Goal: Obtain resource: Obtain resource

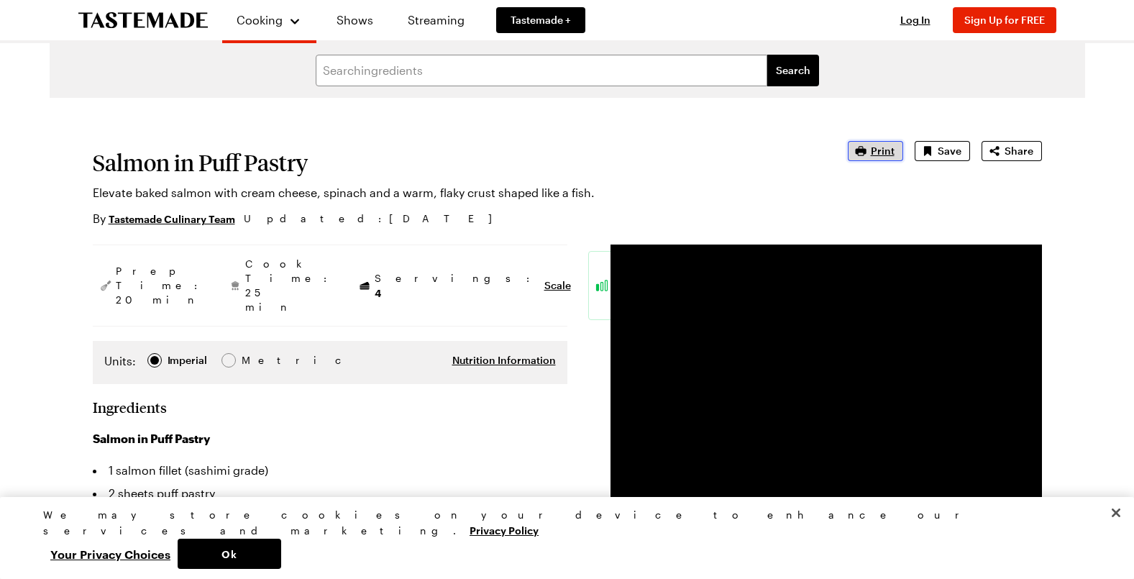
click at [881, 153] on span "Print" at bounding box center [883, 151] width 24 height 14
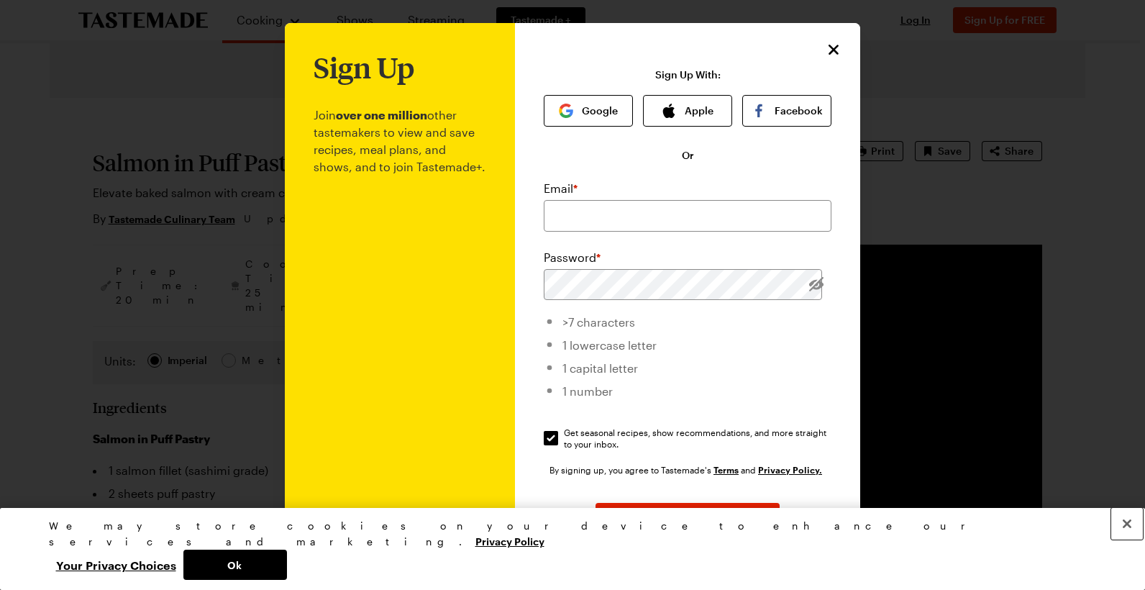
click at [1126, 539] on button "Close" at bounding box center [1127, 524] width 32 height 32
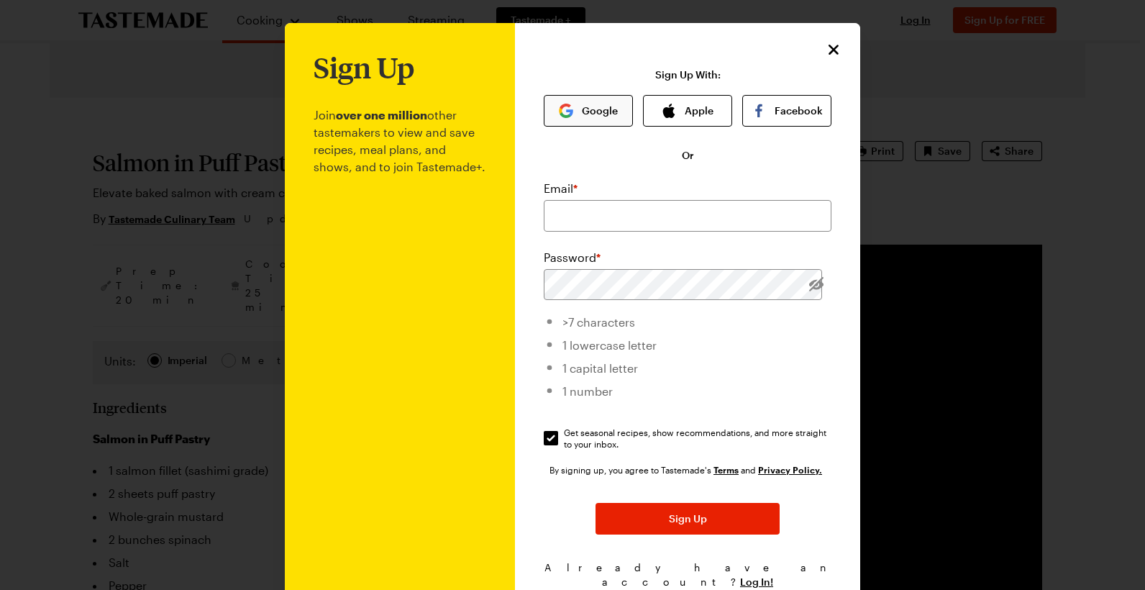
click at [592, 109] on button "Google" at bounding box center [588, 111] width 89 height 32
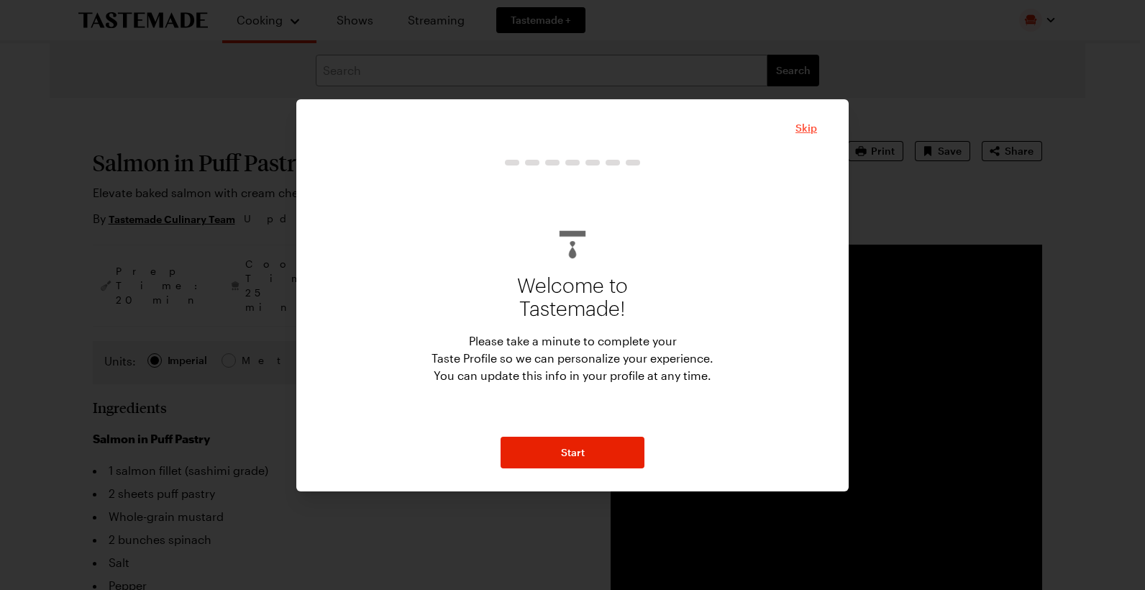
click at [808, 132] on span "Skip" at bounding box center [806, 128] width 22 height 14
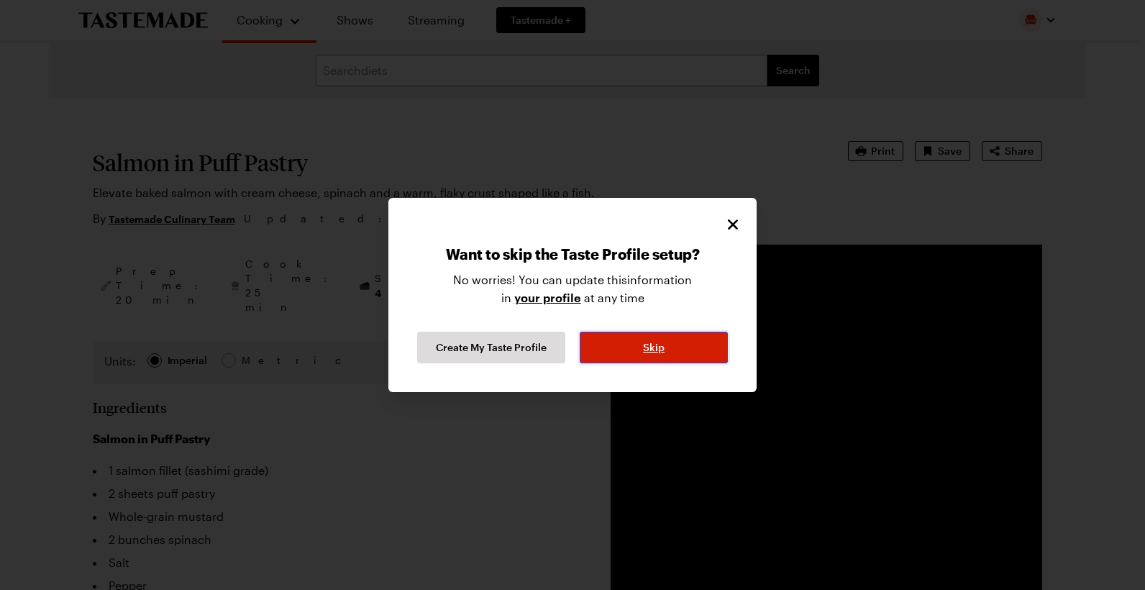
click at [647, 352] on span "Skip" at bounding box center [654, 347] width 22 height 14
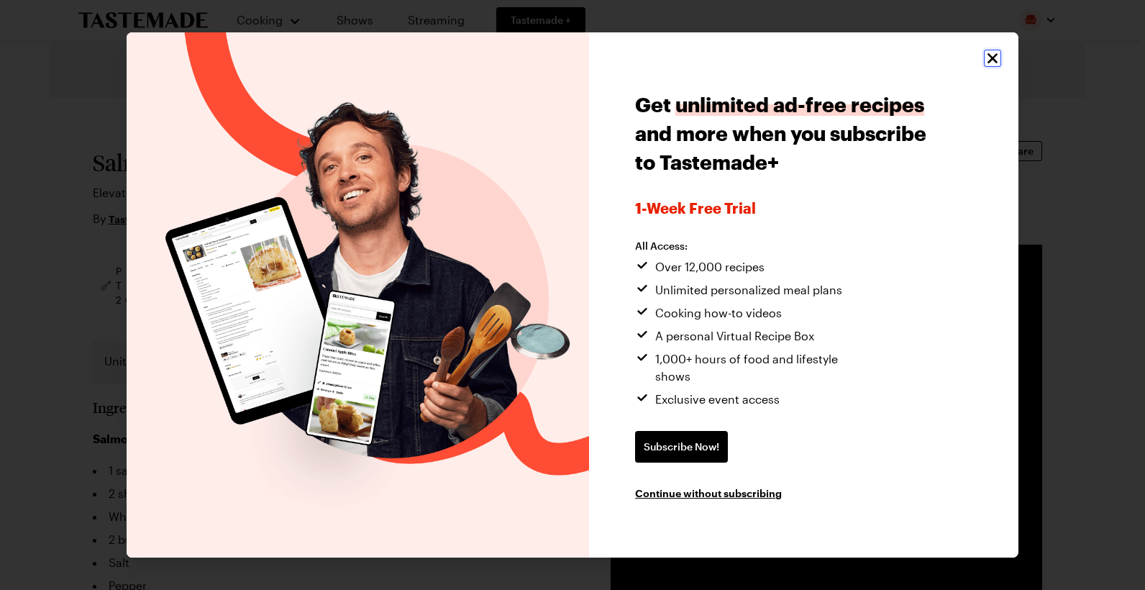
click at [988, 66] on icon "Close" at bounding box center [992, 58] width 17 height 17
type textarea "x"
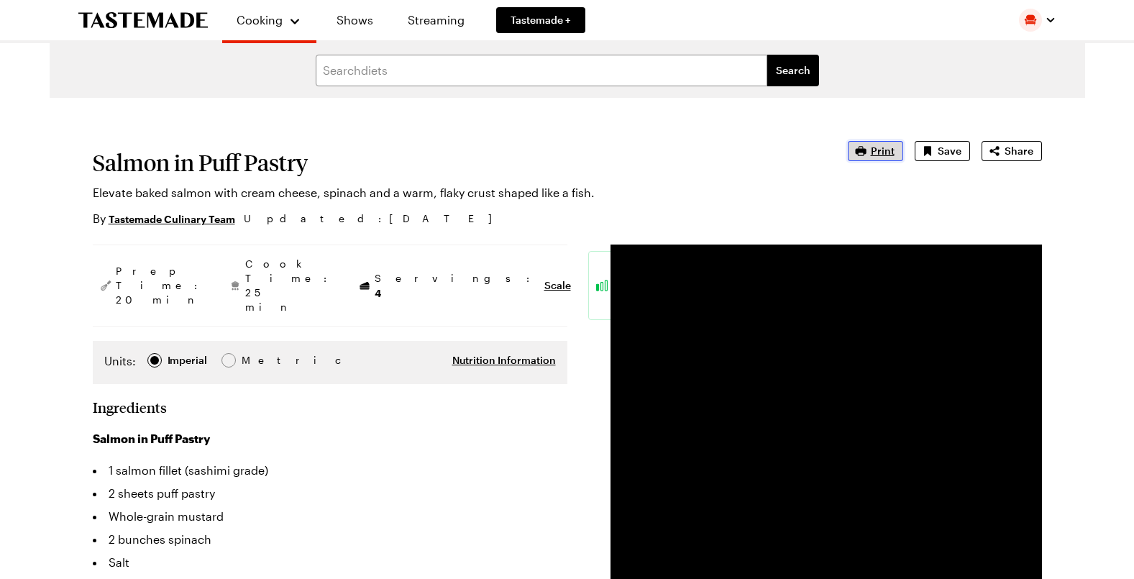
click at [880, 154] on span "Print" at bounding box center [883, 151] width 24 height 14
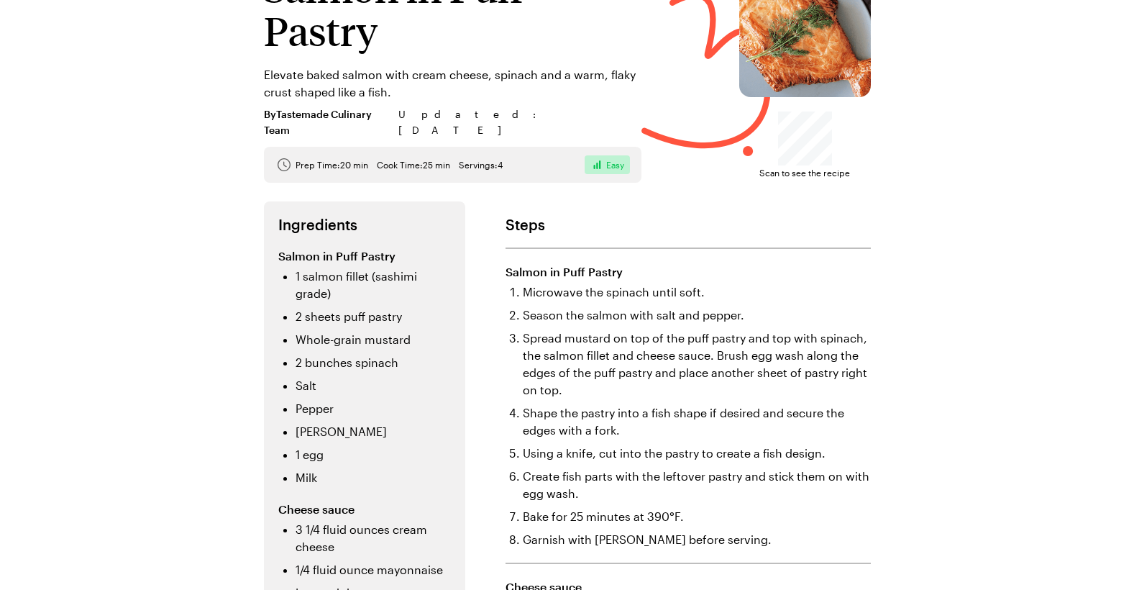
scroll to position [240, 0]
